Goal: Task Accomplishment & Management: Use online tool/utility

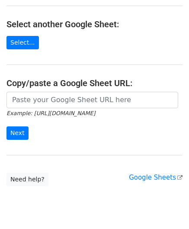
scroll to position [123, 0]
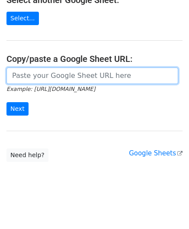
click at [30, 75] on input "url" at bounding box center [92, 76] width 172 height 16
paste input "https://docs.google.com/spreadsheets/d/1oIeJeg1RFBTRR23pWcvpJgAujPsblKzZupo2Y5O…"
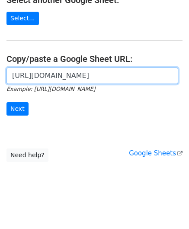
scroll to position [0, 184]
type input "https://docs.google.com/spreadsheets/d/1oIeJeg1RFBTRR23pWcvpJgAujPsblKzZupo2Y5O…"
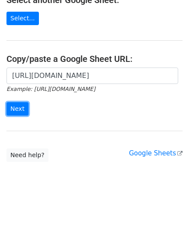
drag, startPoint x: 13, startPoint y: 110, endPoint x: 2, endPoint y: 113, distance: 11.7
click at [13, 109] on input "Next" at bounding box center [17, 108] width 22 height 13
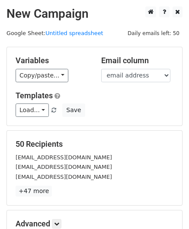
scroll to position [106, 0]
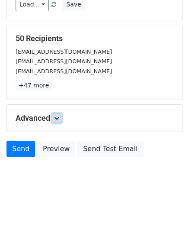
click at [61, 119] on link at bounding box center [57, 118] width 10 height 10
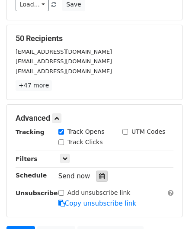
click at [99, 177] on icon at bounding box center [102, 176] width 6 height 6
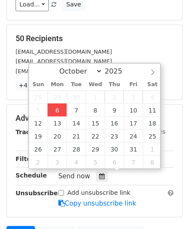
type input "[DATE] 12:00"
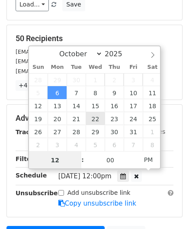
paste input "Hour"
type input "2"
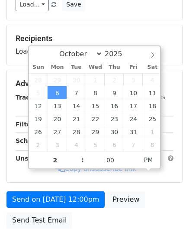
type input "[DATE] 14:00"
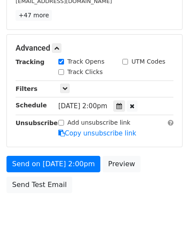
scroll to position [210, 0]
